Goal: Information Seeking & Learning: Learn about a topic

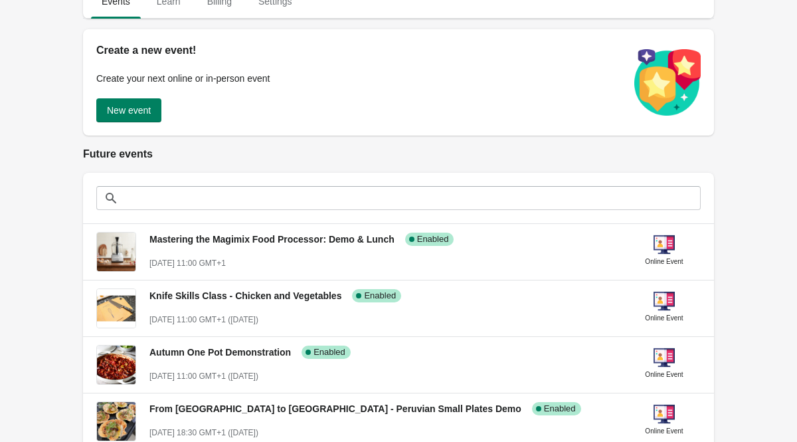
scroll to position [159, 0]
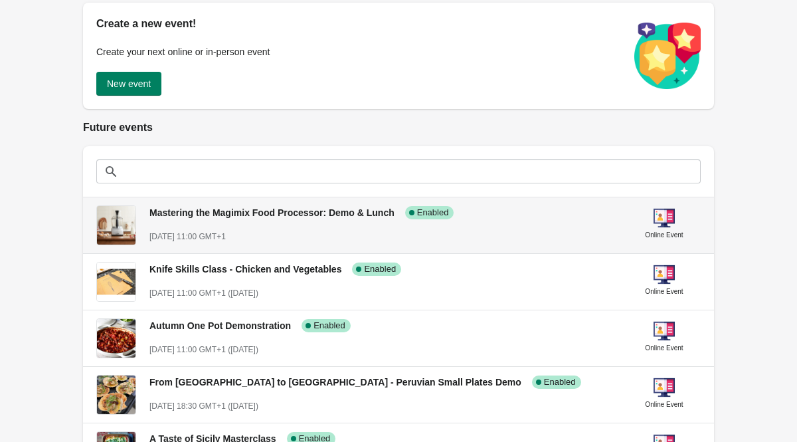
click at [211, 211] on span "Mastering the Magimix Food Processor: Demo & Lunch" at bounding box center [271, 212] width 245 height 11
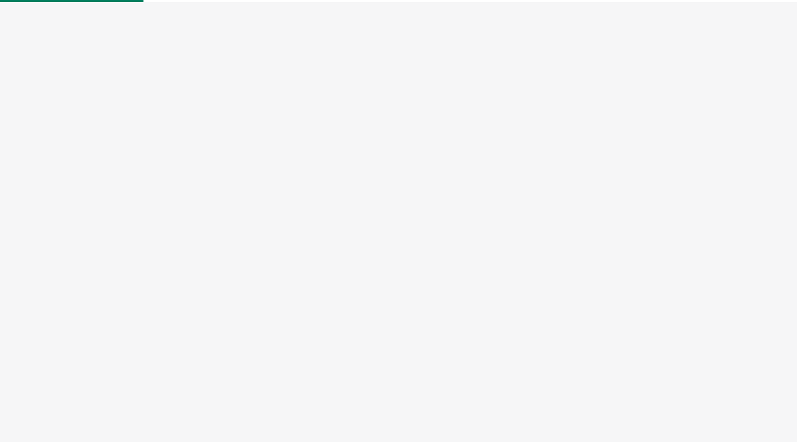
select select "US"
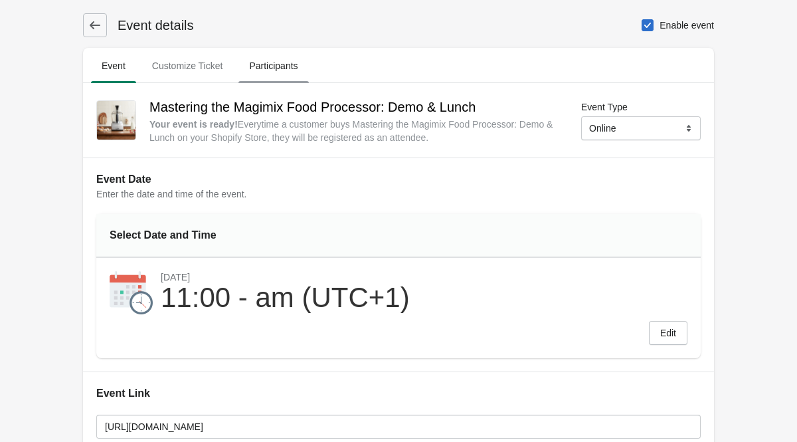
click at [268, 61] on span "Participants" at bounding box center [274, 66] width 70 height 24
select select "US"
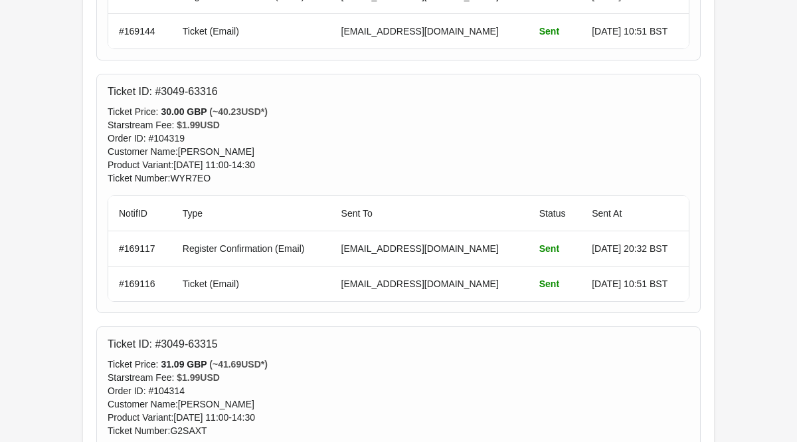
scroll to position [3958, 0]
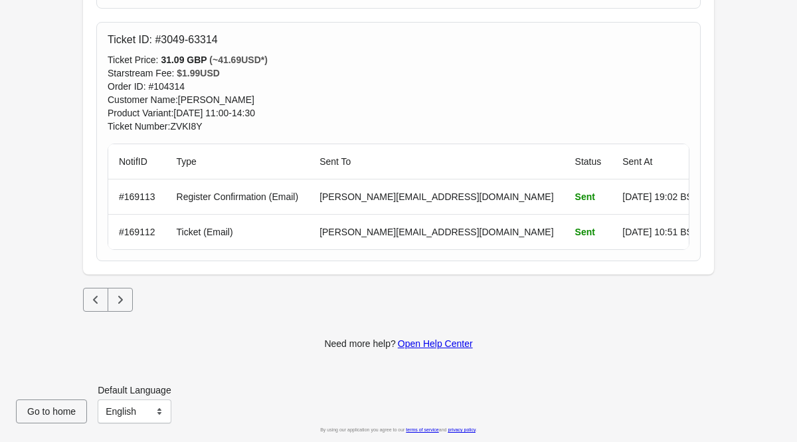
click at [125, 298] on icon "Next" at bounding box center [120, 299] width 13 height 13
click at [120, 298] on icon "Next" at bounding box center [120, 300] width 5 height 8
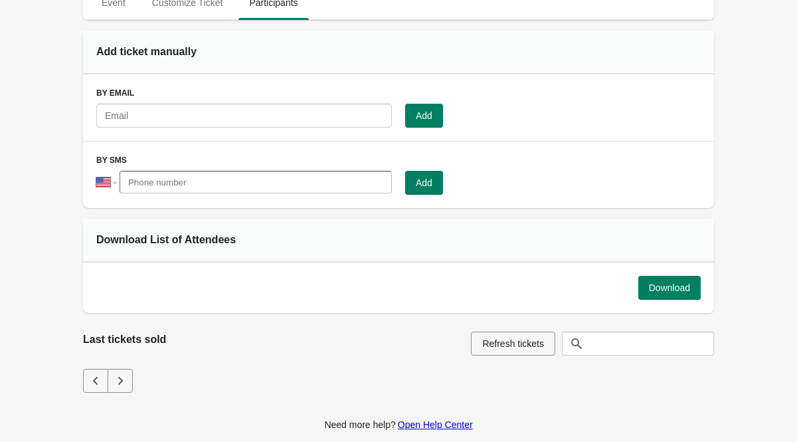
scroll to position [71, 0]
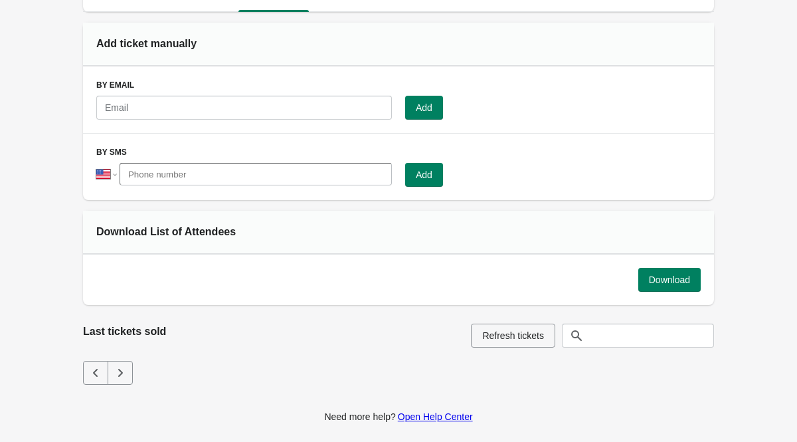
click at [100, 373] on icon "Previous" at bounding box center [95, 372] width 13 height 13
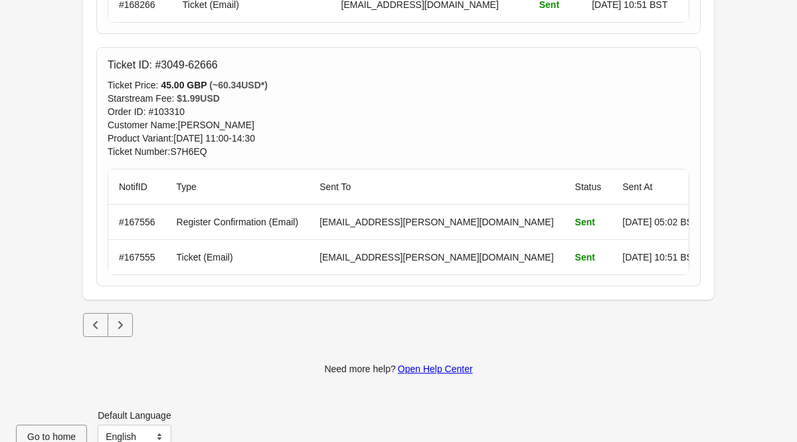
scroll to position [2191, 0]
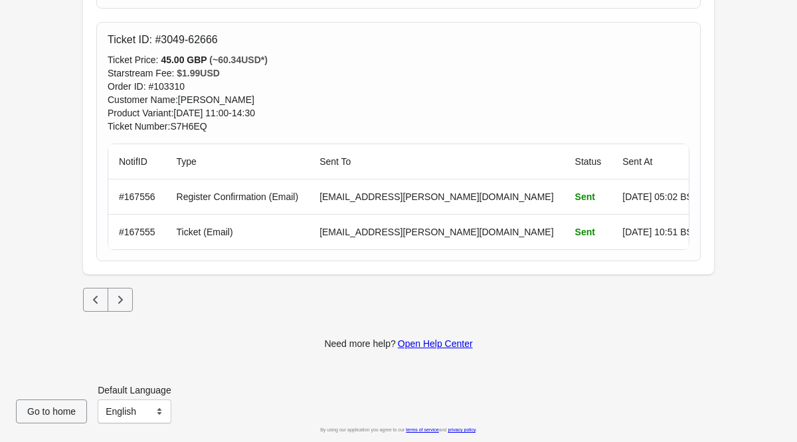
click at [91, 300] on icon "Previous" at bounding box center [95, 299] width 13 height 13
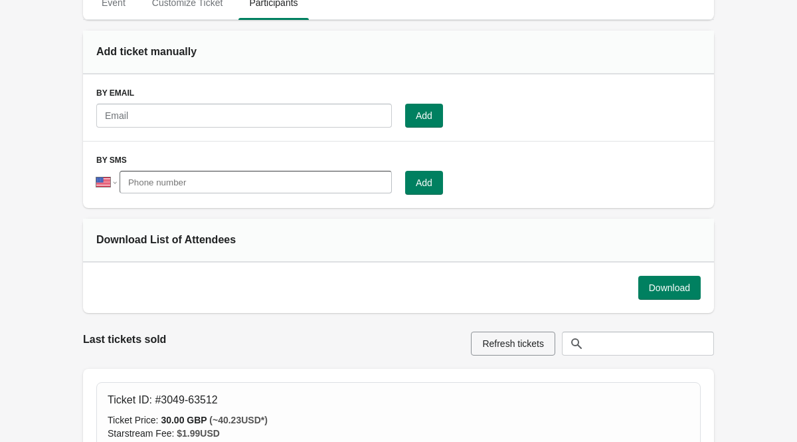
scroll to position [0, 0]
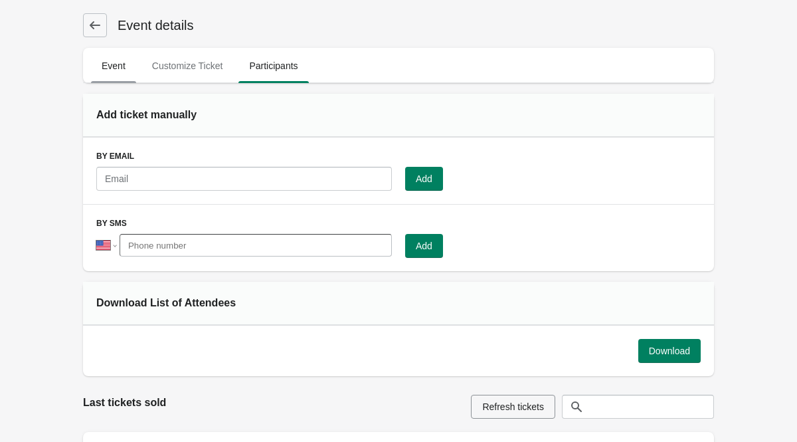
click at [112, 70] on span "Event" at bounding box center [113, 66] width 45 height 24
select select "US"
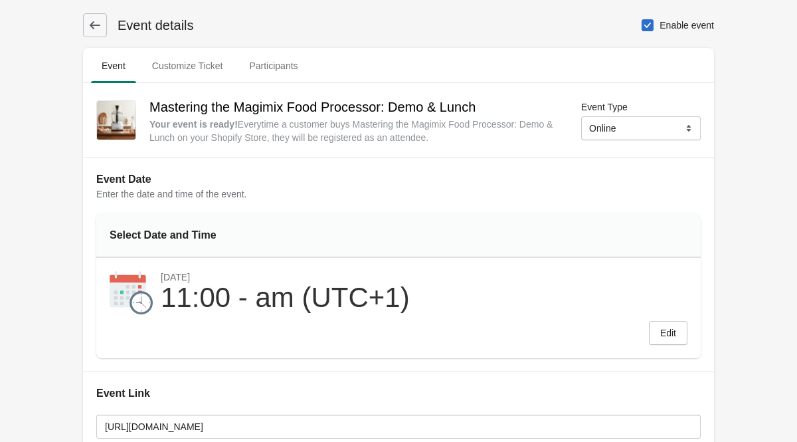
scroll to position [159, 0]
